Goal: Information Seeking & Learning: Learn about a topic

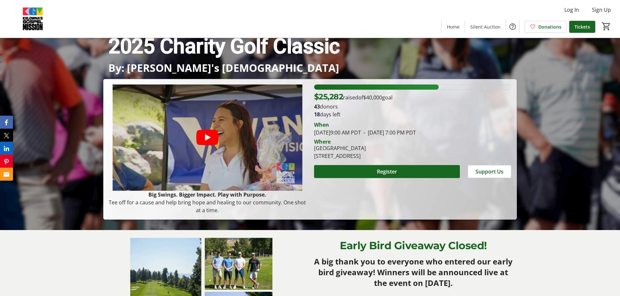
scroll to position [65, 0]
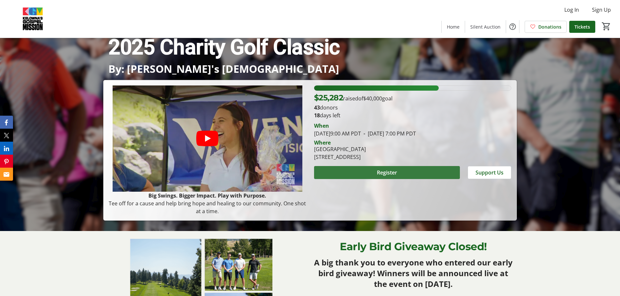
click at [380, 172] on span "Register" at bounding box center [387, 173] width 20 height 8
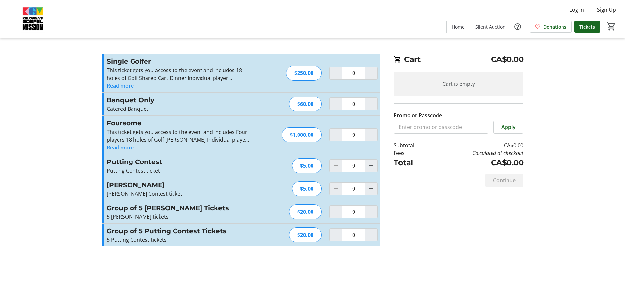
click at [121, 87] on button "Read more" at bounding box center [120, 86] width 27 height 8
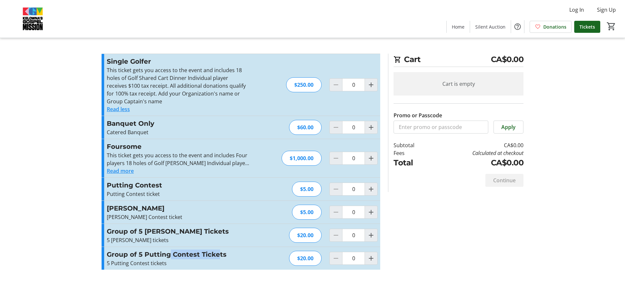
drag, startPoint x: 169, startPoint y: 253, endPoint x: 219, endPoint y: 253, distance: 50.1
click at [219, 253] on h3 "Group of 5 Putting Contest Tickets" at bounding box center [178, 255] width 142 height 10
click at [180, 229] on h3 "Group of 5 [PERSON_NAME] Tickets" at bounding box center [178, 232] width 142 height 10
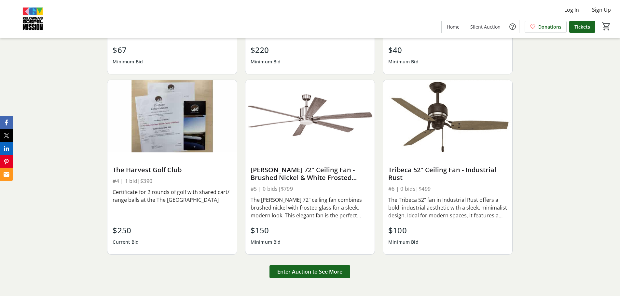
scroll to position [878, 0]
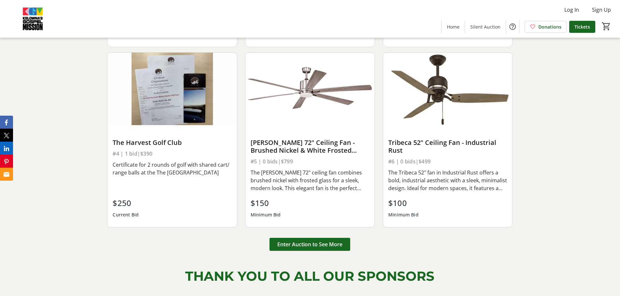
click at [293, 245] on span "Enter Auction to See More" at bounding box center [309, 245] width 65 height 8
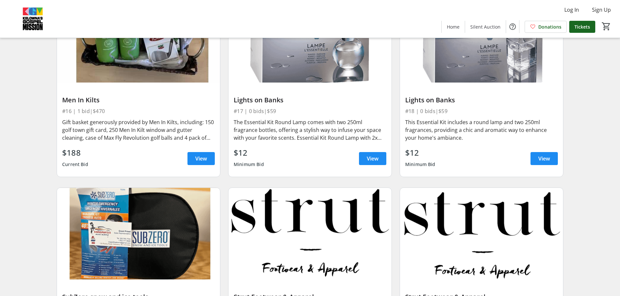
scroll to position [990, 0]
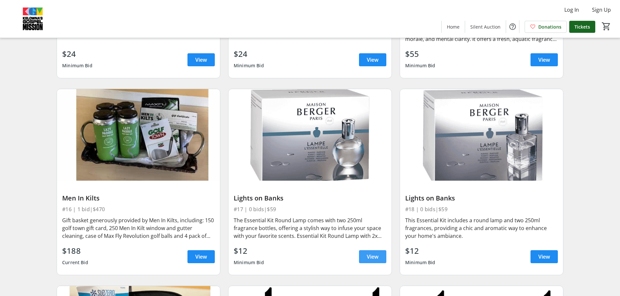
click at [379, 257] on span at bounding box center [372, 257] width 27 height 16
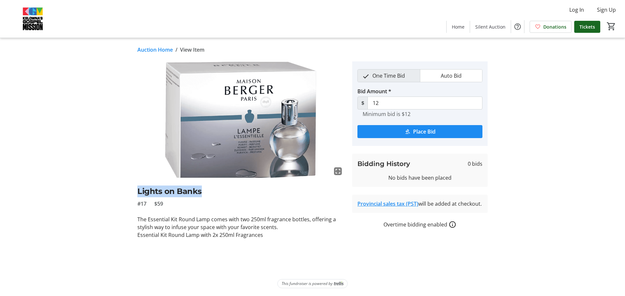
drag, startPoint x: 139, startPoint y: 192, endPoint x: 205, endPoint y: 191, distance: 65.4
click at [205, 191] on h2 "Lights on Banks" at bounding box center [240, 192] width 207 height 12
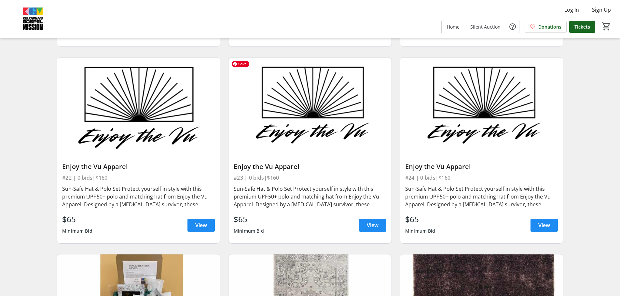
scroll to position [1446, 0]
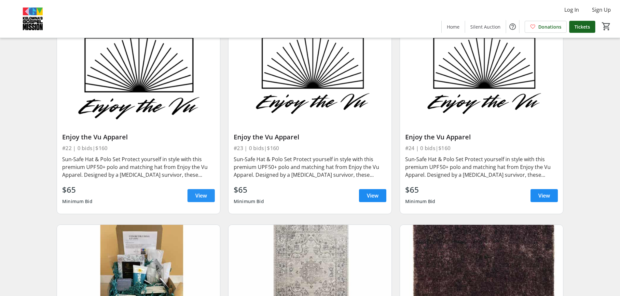
click at [203, 195] on span "View" at bounding box center [201, 196] width 12 height 8
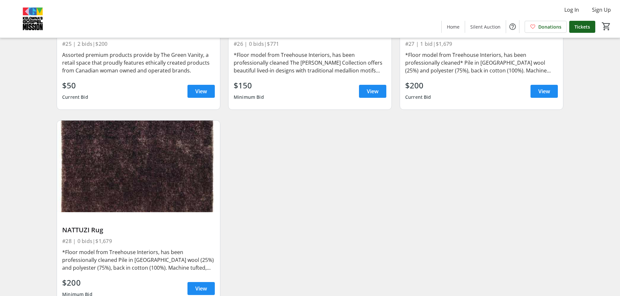
scroll to position [1778, 0]
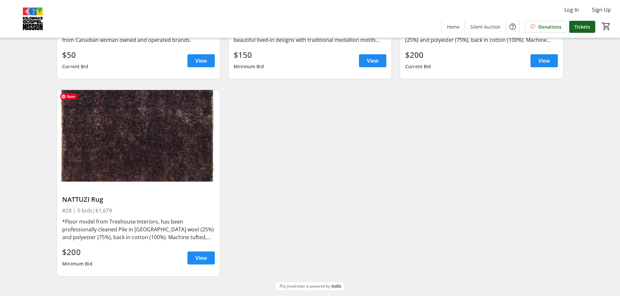
click at [184, 149] on img at bounding box center [138, 136] width 163 height 92
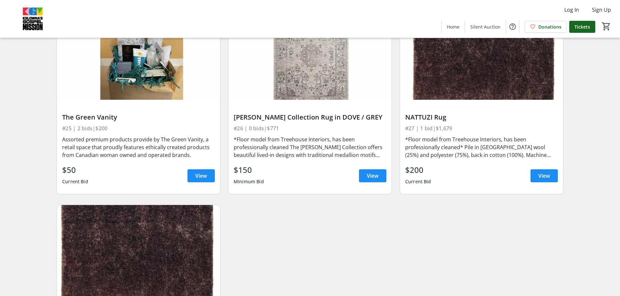
scroll to position [1648, 0]
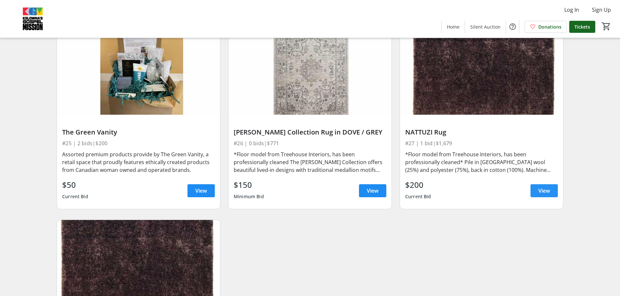
click at [540, 191] on span "View" at bounding box center [544, 191] width 12 height 8
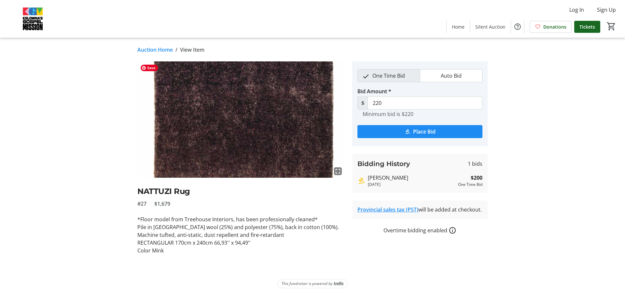
click at [270, 148] on img at bounding box center [240, 119] width 207 height 116
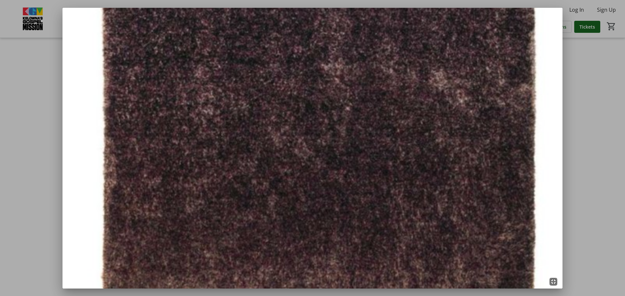
click at [583, 112] on div at bounding box center [312, 148] width 625 height 296
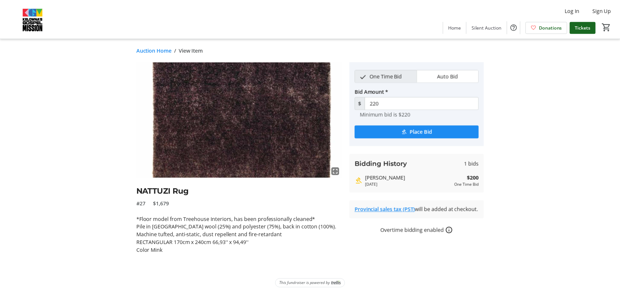
scroll to position [1648, 0]
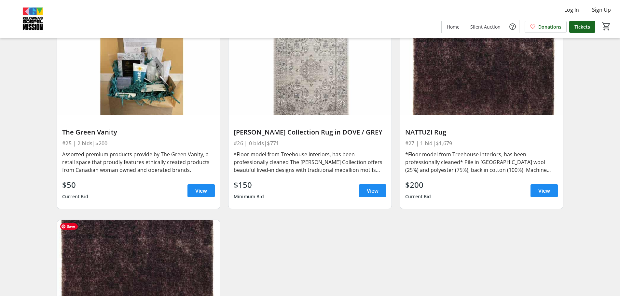
click at [188, 254] on img at bounding box center [138, 266] width 163 height 92
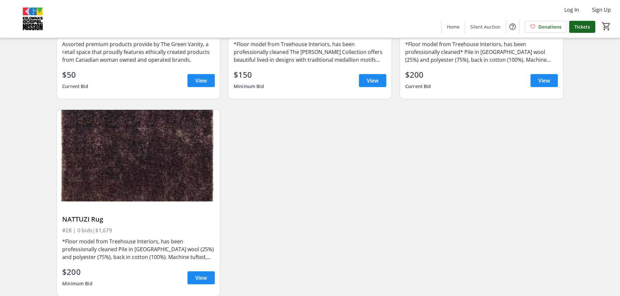
scroll to position [1778, 0]
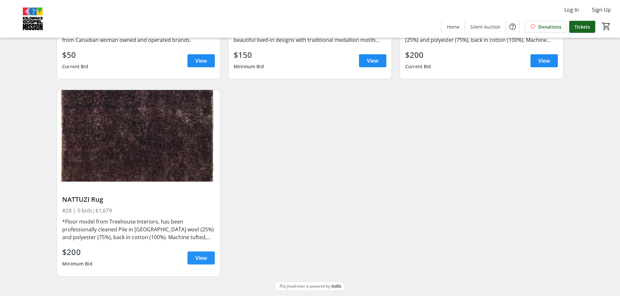
click at [202, 258] on span "View" at bounding box center [201, 258] width 12 height 8
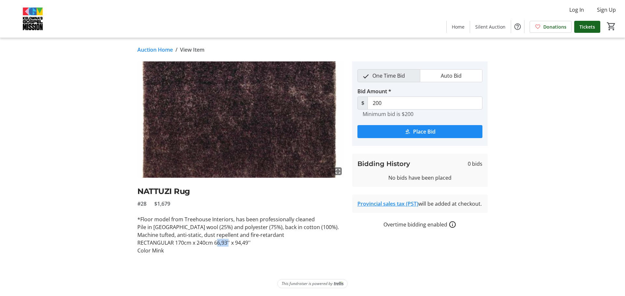
drag, startPoint x: 217, startPoint y: 243, endPoint x: 228, endPoint y: 243, distance: 11.7
click at [228, 243] on p "RECTANGULAR 170cm x 240cm 66,93'' x 94,49''" at bounding box center [240, 243] width 207 height 8
click at [112, 205] on div "fullscreen NATTUZI Rug #28 $1,679 *Floor model from Treehouse Interiors, has be…" at bounding box center [312, 157] width 429 height 193
click at [158, 50] on link "Auction Home" at bounding box center [154, 50] width 35 height 8
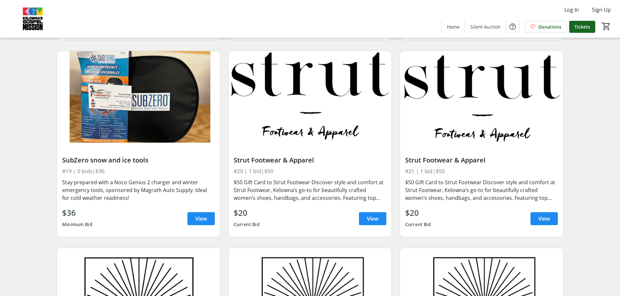
scroll to position [1225, 0]
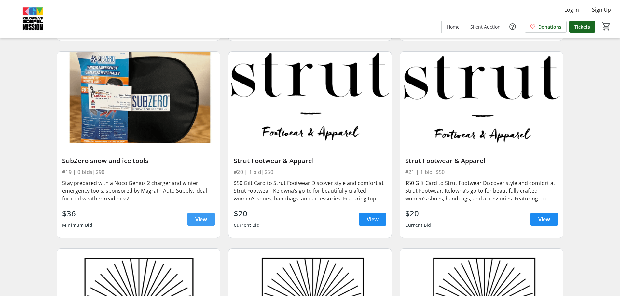
click at [201, 220] on span "View" at bounding box center [201, 220] width 12 height 8
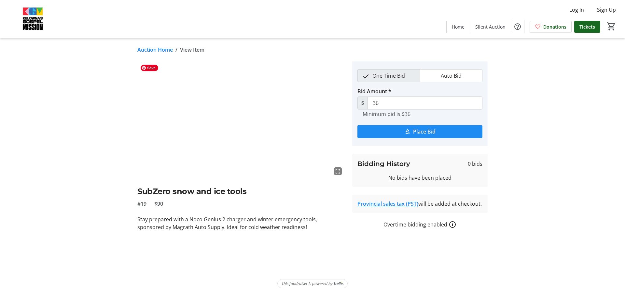
click at [237, 155] on img at bounding box center [240, 119] width 207 height 116
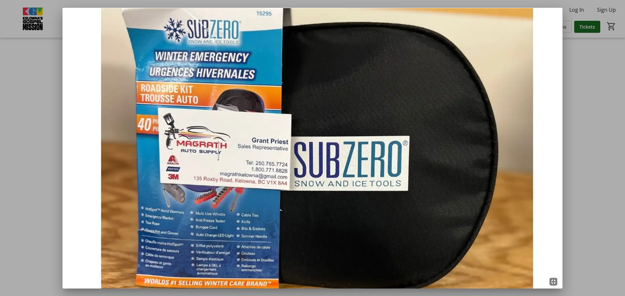
click at [573, 88] on div at bounding box center [312, 148] width 625 height 296
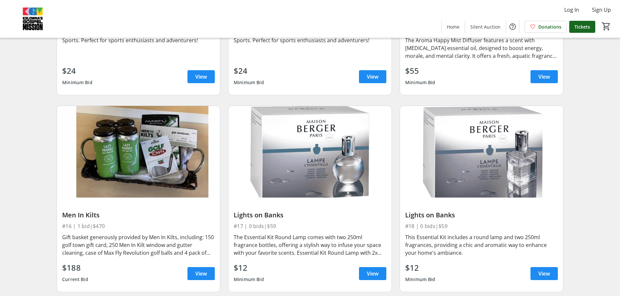
scroll to position [964, 0]
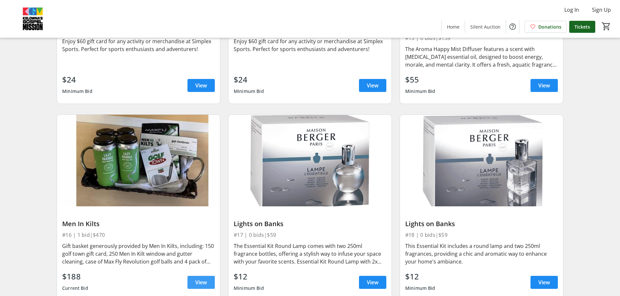
click at [203, 281] on span "View" at bounding box center [201, 283] width 12 height 8
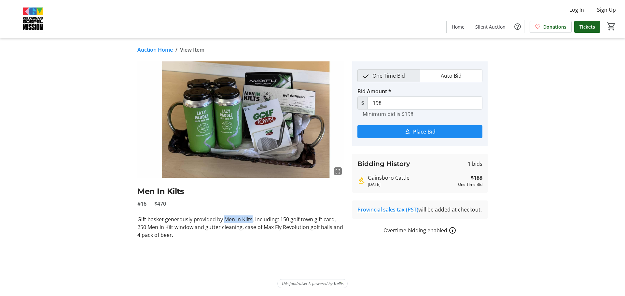
drag, startPoint x: 223, startPoint y: 220, endPoint x: 251, endPoint y: 220, distance: 28.3
click at [251, 220] on p "Gift basket generously provided by Men In Kilts, including: 150 golf town gift …" at bounding box center [240, 227] width 207 height 23
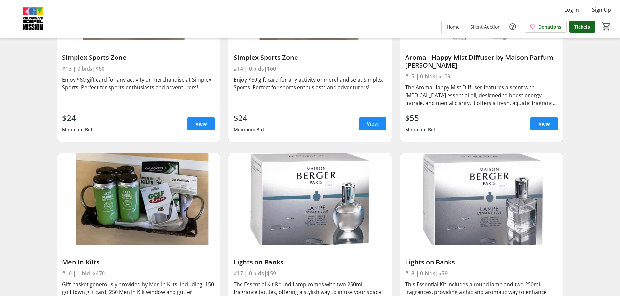
scroll to position [867, 0]
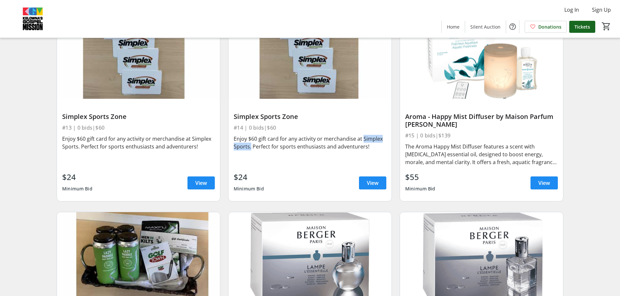
drag, startPoint x: 361, startPoint y: 138, endPoint x: 250, endPoint y: 144, distance: 111.4
click at [250, 144] on div "Enjoy $60 gift card for any activity or merchandise at Simplex Sports. Perfect …" at bounding box center [310, 143] width 153 height 16
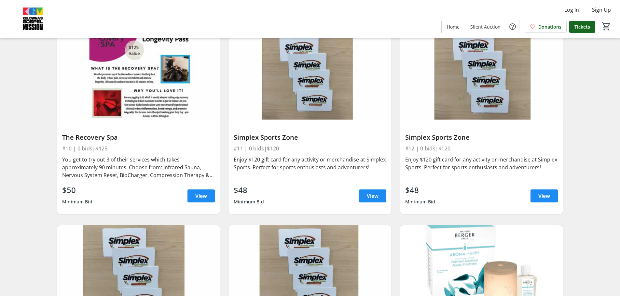
scroll to position [639, 0]
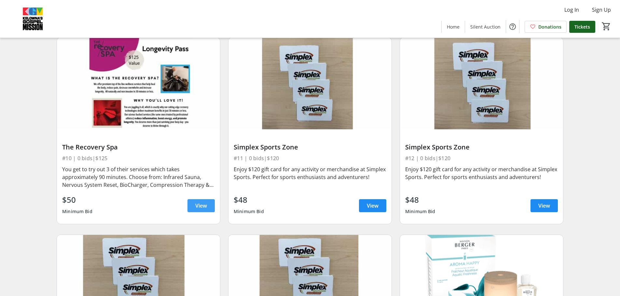
click at [207, 205] on span at bounding box center [200, 206] width 27 height 16
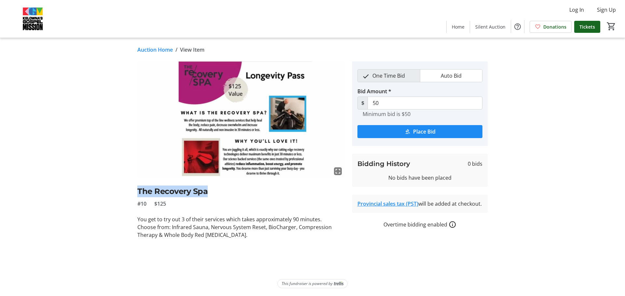
drag, startPoint x: 139, startPoint y: 190, endPoint x: 205, endPoint y: 192, distance: 66.7
click at [205, 192] on h2 "The Recovery Spa" at bounding box center [240, 192] width 207 height 12
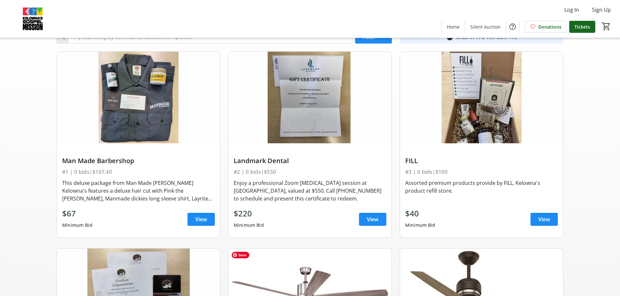
scroll to position [21, 0]
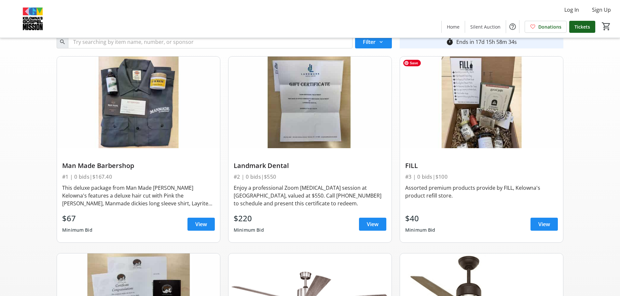
click at [477, 109] on img at bounding box center [481, 103] width 163 height 92
click at [546, 226] on span "View" at bounding box center [544, 225] width 12 height 8
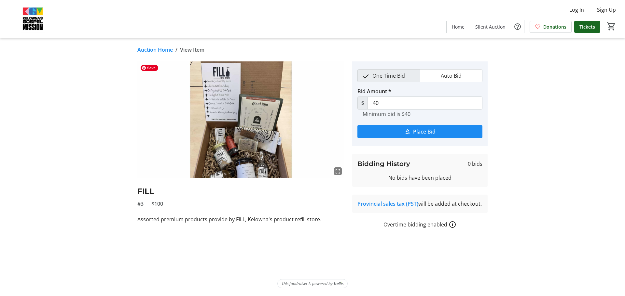
click at [253, 142] on img at bounding box center [240, 119] width 207 height 116
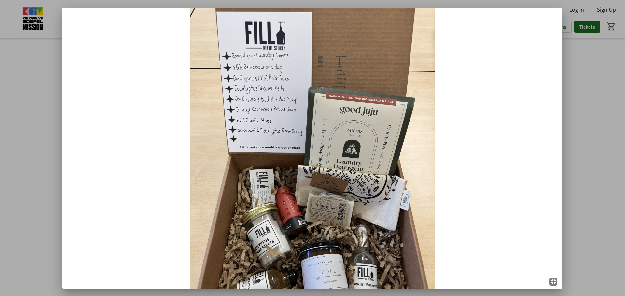
click at [332, 242] on img at bounding box center [312, 148] width 500 height 281
click at [599, 130] on div at bounding box center [312, 148] width 625 height 296
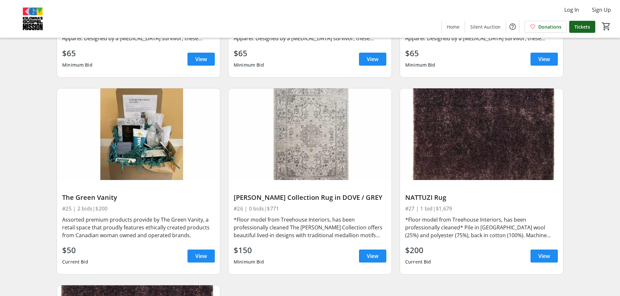
scroll to position [1594, 0]
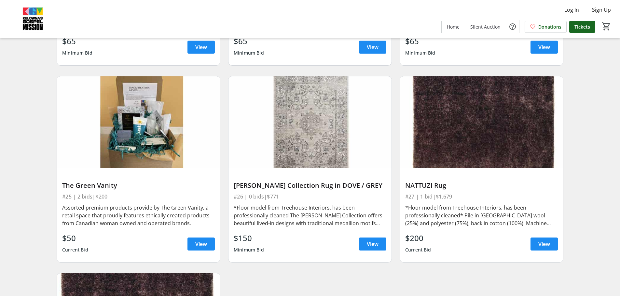
drag, startPoint x: 406, startPoint y: 185, endPoint x: 450, endPoint y: 186, distance: 43.6
click at [450, 186] on div "NATTUZI Rug" at bounding box center [481, 186] width 153 height 8
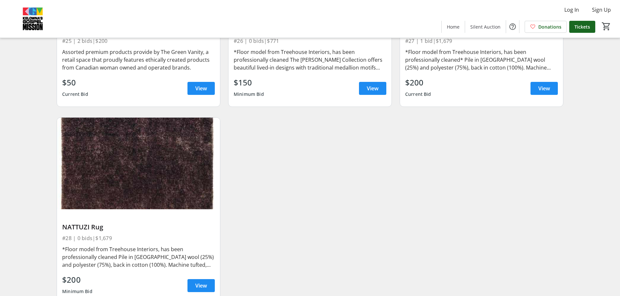
scroll to position [1757, 0]
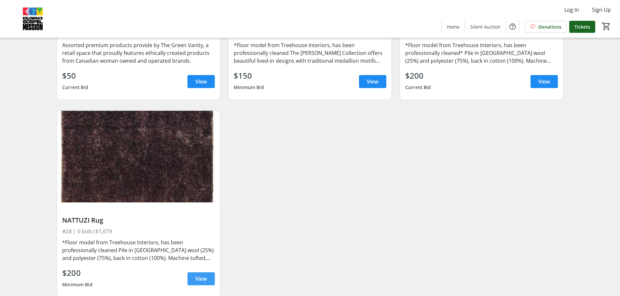
click at [208, 279] on span at bounding box center [200, 279] width 27 height 16
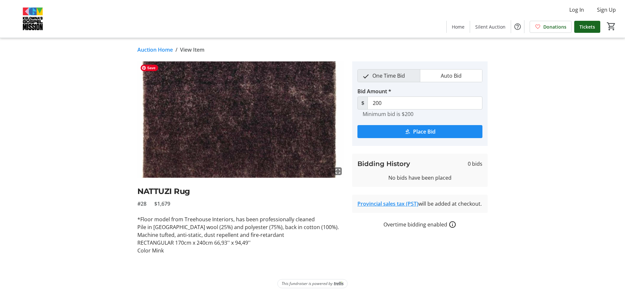
click at [263, 149] on img at bounding box center [240, 119] width 207 height 116
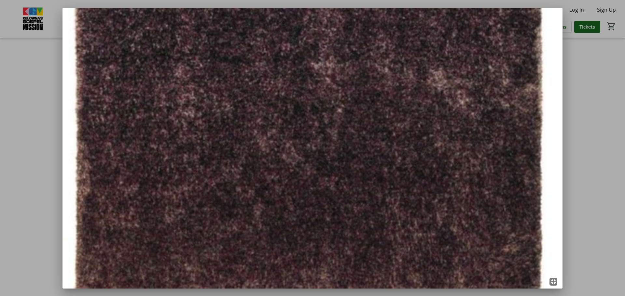
click at [596, 198] on div at bounding box center [312, 148] width 625 height 296
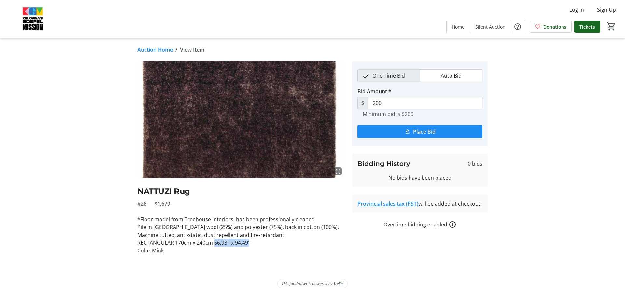
drag, startPoint x: 214, startPoint y: 242, endPoint x: 250, endPoint y: 242, distance: 35.8
click at [250, 242] on p "RECTANGULAR 170cm x 240cm 66,93'' x 94,49''" at bounding box center [240, 243] width 207 height 8
drag, startPoint x: 194, startPoint y: 192, endPoint x: 130, endPoint y: 195, distance: 64.2
click at [130, 195] on div "fullscreen NATTUZI Rug #28 $1,679 *Floor model from Treehouse Interiors, has be…" at bounding box center [312, 157] width 429 height 193
copy h2 "NATTUZI Rug"
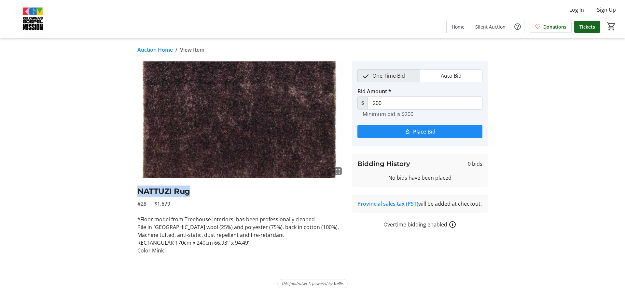
drag, startPoint x: 155, startPoint y: 203, endPoint x: 190, endPoint y: 206, distance: 34.9
click at [190, 206] on div "#28 $1,679" at bounding box center [240, 204] width 207 height 8
click at [159, 51] on link "Auction Home" at bounding box center [154, 50] width 35 height 8
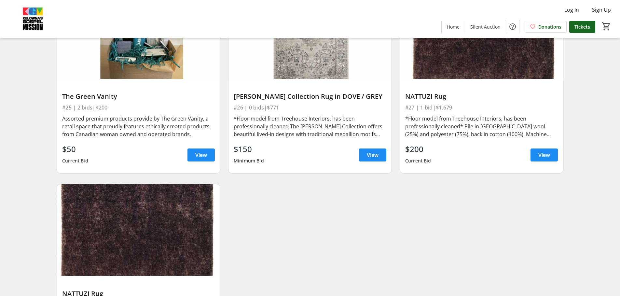
scroll to position [1659, 0]
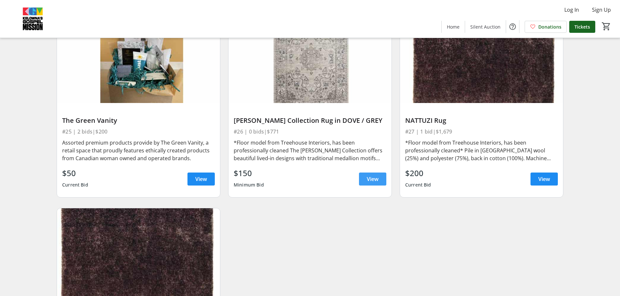
click at [377, 179] on span "View" at bounding box center [373, 179] width 12 height 8
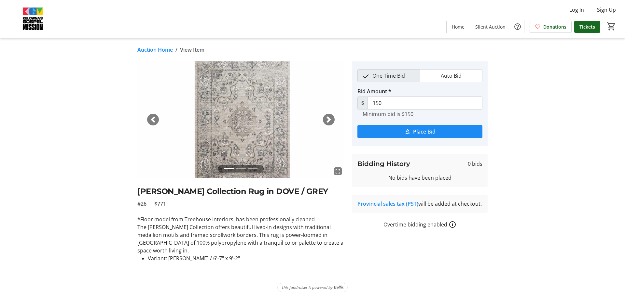
click at [330, 119] on span "button" at bounding box center [328, 119] width 7 height 7
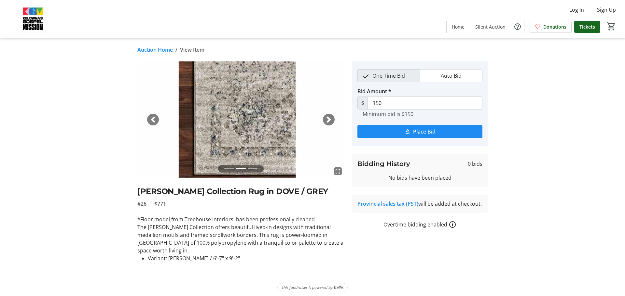
click at [330, 119] on span "button" at bounding box center [328, 119] width 7 height 7
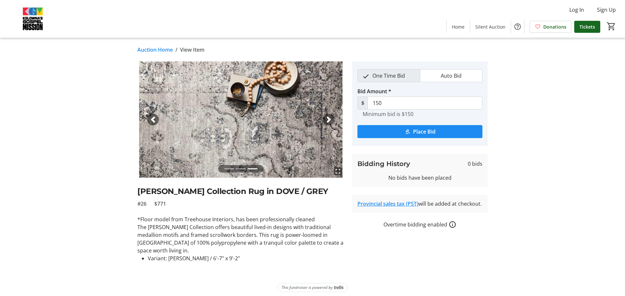
click at [330, 119] on span "button" at bounding box center [328, 119] width 7 height 7
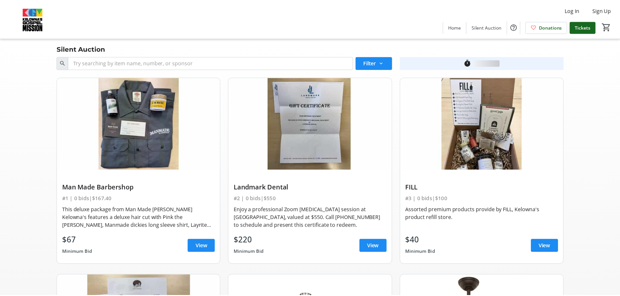
scroll to position [1659, 0]
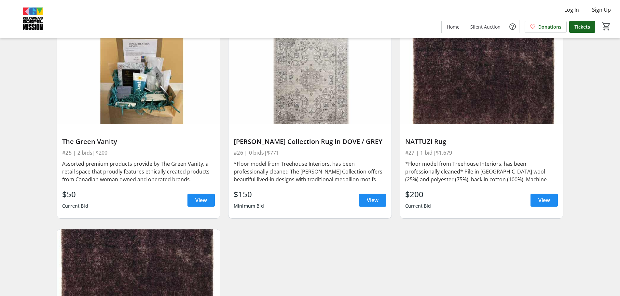
scroll to position [1627, 0]
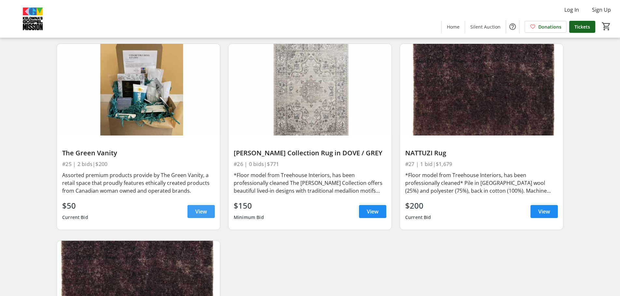
click at [201, 208] on span "View" at bounding box center [201, 212] width 12 height 8
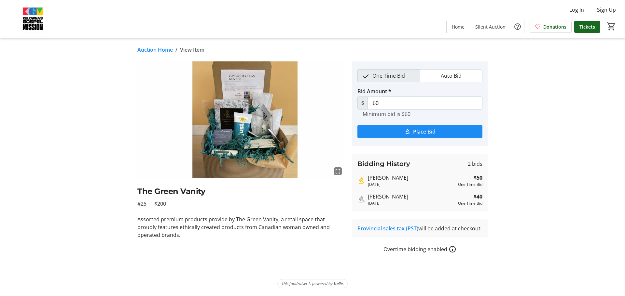
click at [336, 170] on mat-icon "fullscreen" at bounding box center [338, 172] width 8 height 8
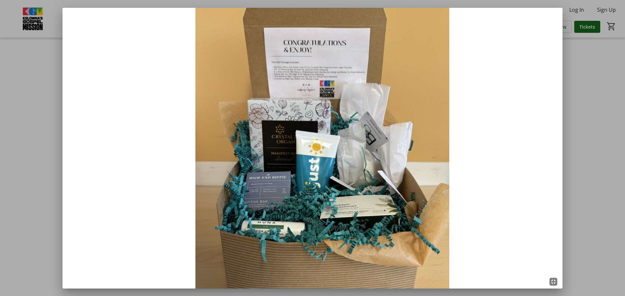
click at [299, 79] on img at bounding box center [312, 148] width 500 height 281
click at [588, 220] on div at bounding box center [312, 148] width 625 height 296
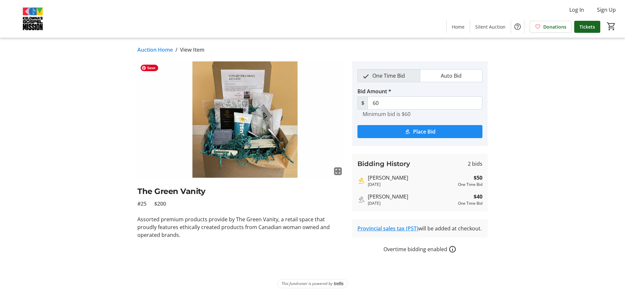
click at [137, 101] on tr-auction-item-ui "fullscreen The Green Vanity #25 $200 Assorted premium products provide by The G…" at bounding box center [240, 157] width 215 height 192
